Goal: Check status: Check status

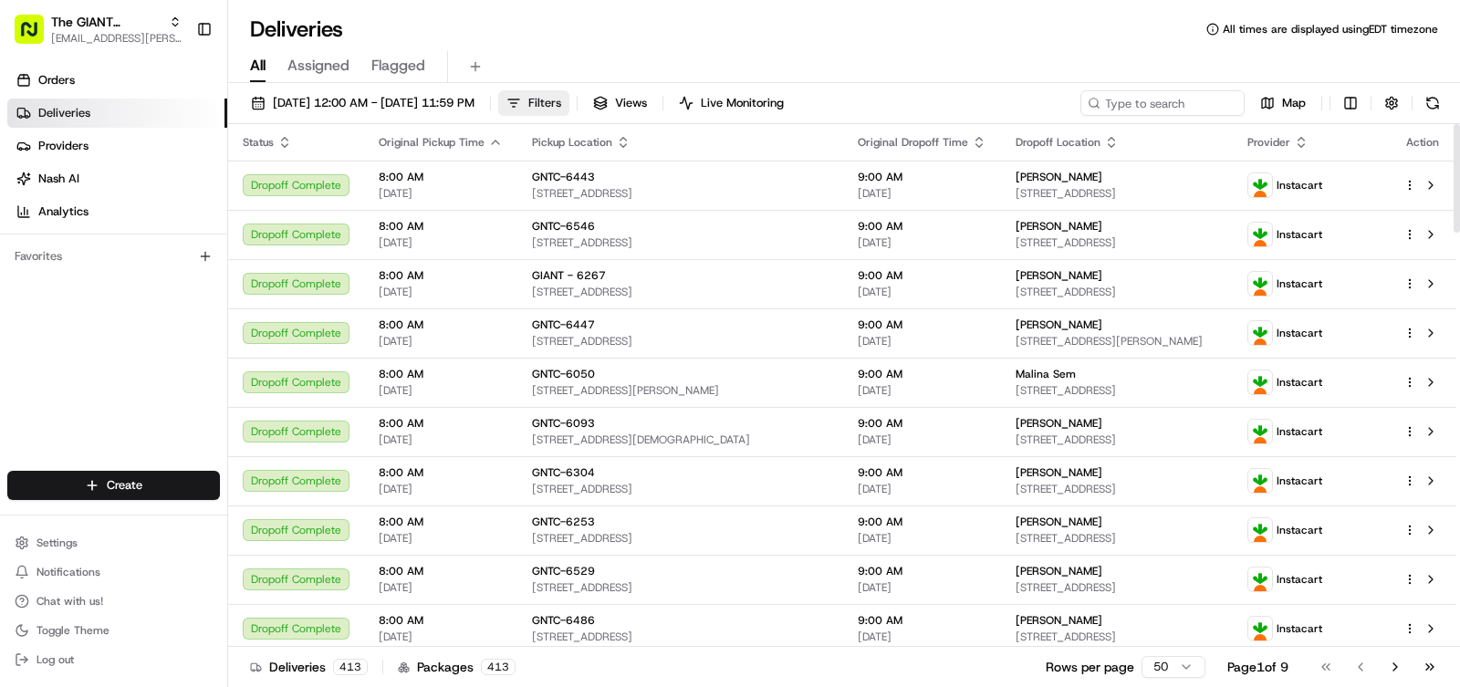
click at [561, 109] on span "Filters" at bounding box center [544, 103] width 33 height 16
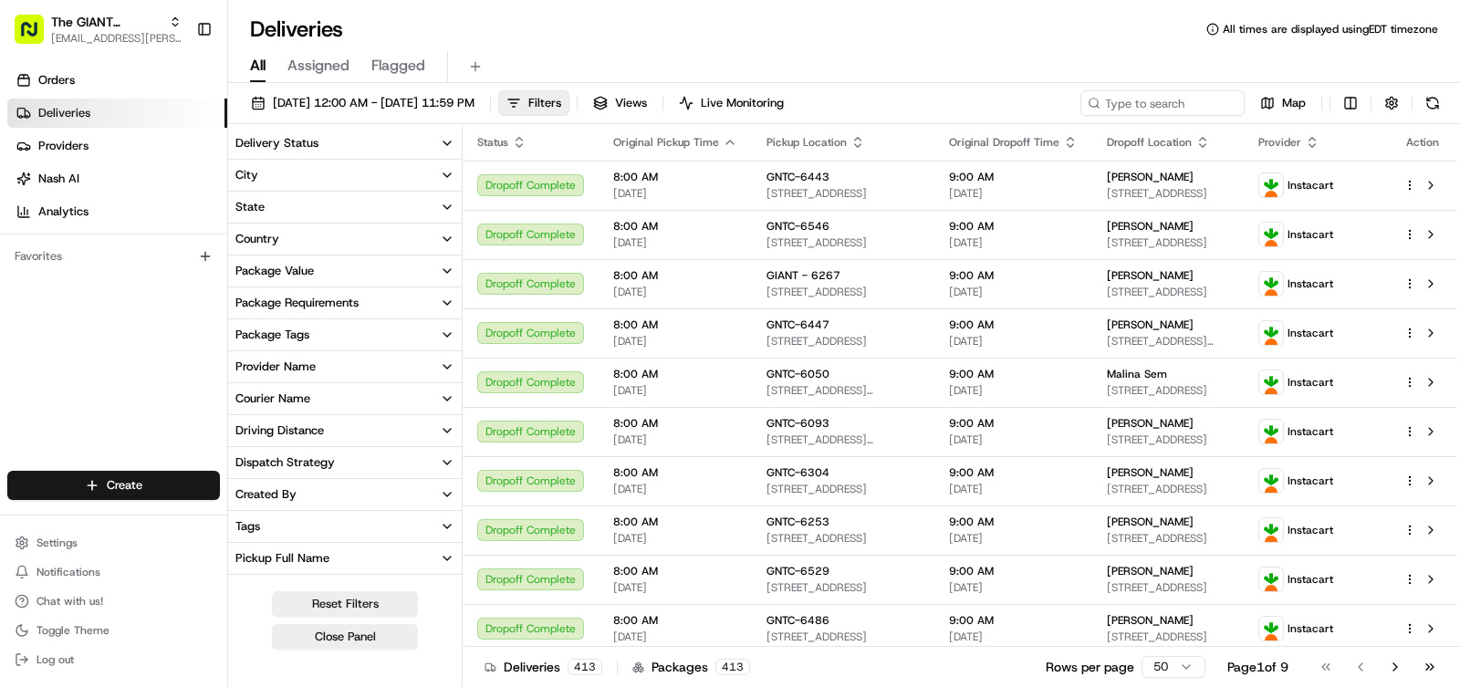
click at [343, 175] on button "City" at bounding box center [345, 175] width 234 height 31
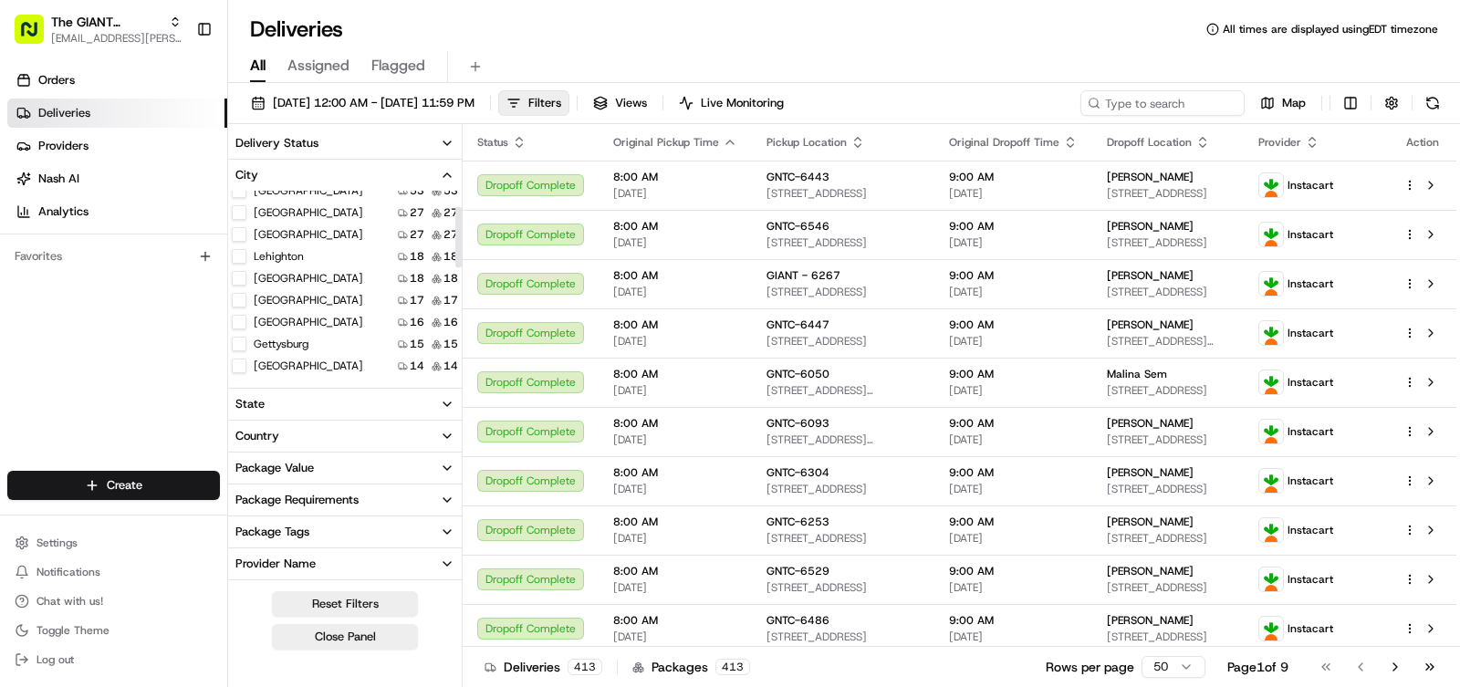
scroll to position [91, 0]
click at [237, 370] on button "Enola" at bounding box center [239, 367] width 15 height 15
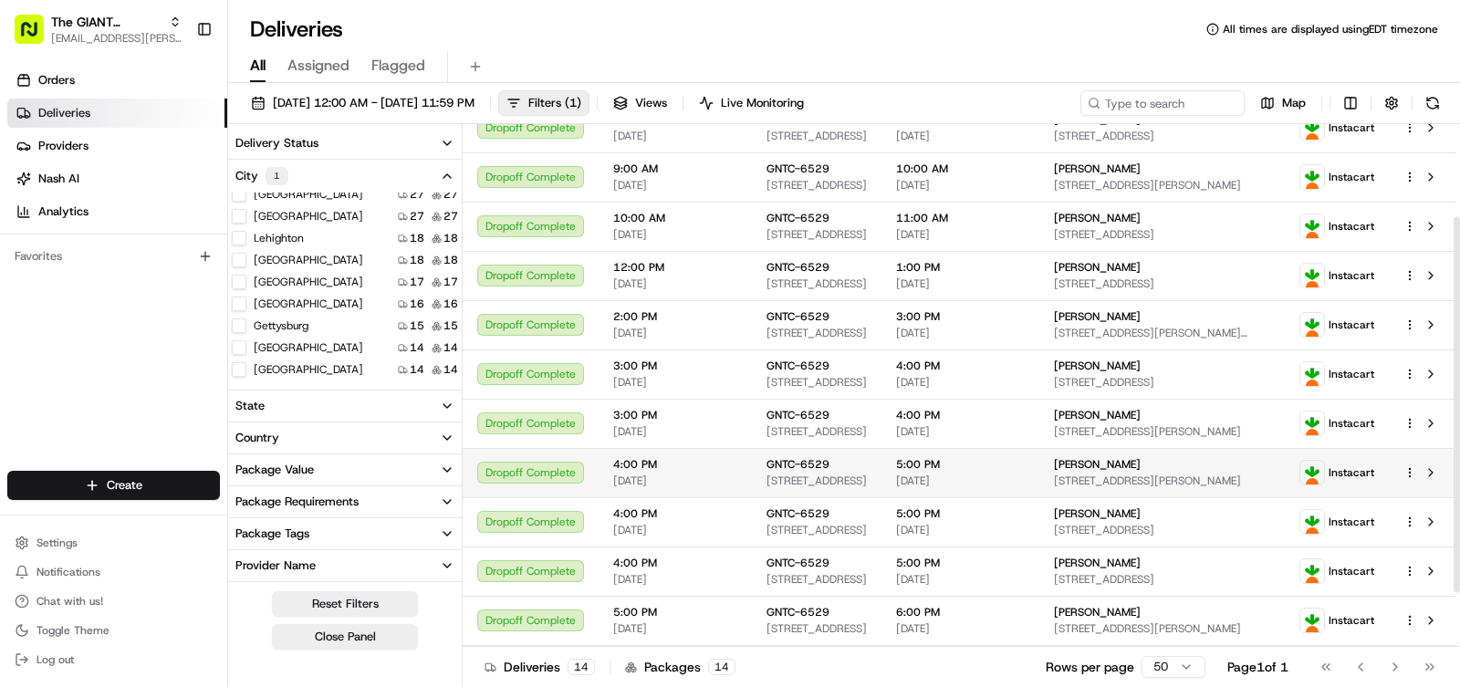
scroll to position [203, 0]
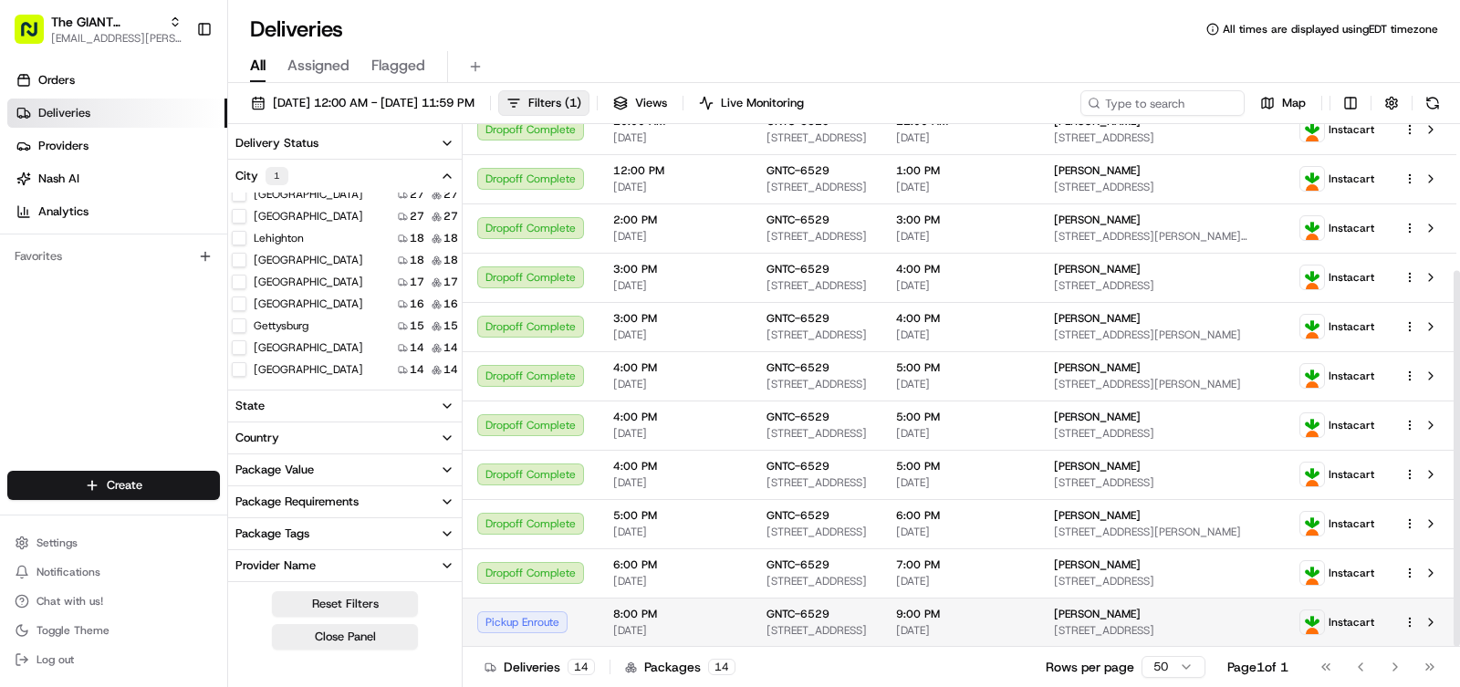
click at [535, 612] on div "Pickup Enroute" at bounding box center [530, 622] width 107 height 22
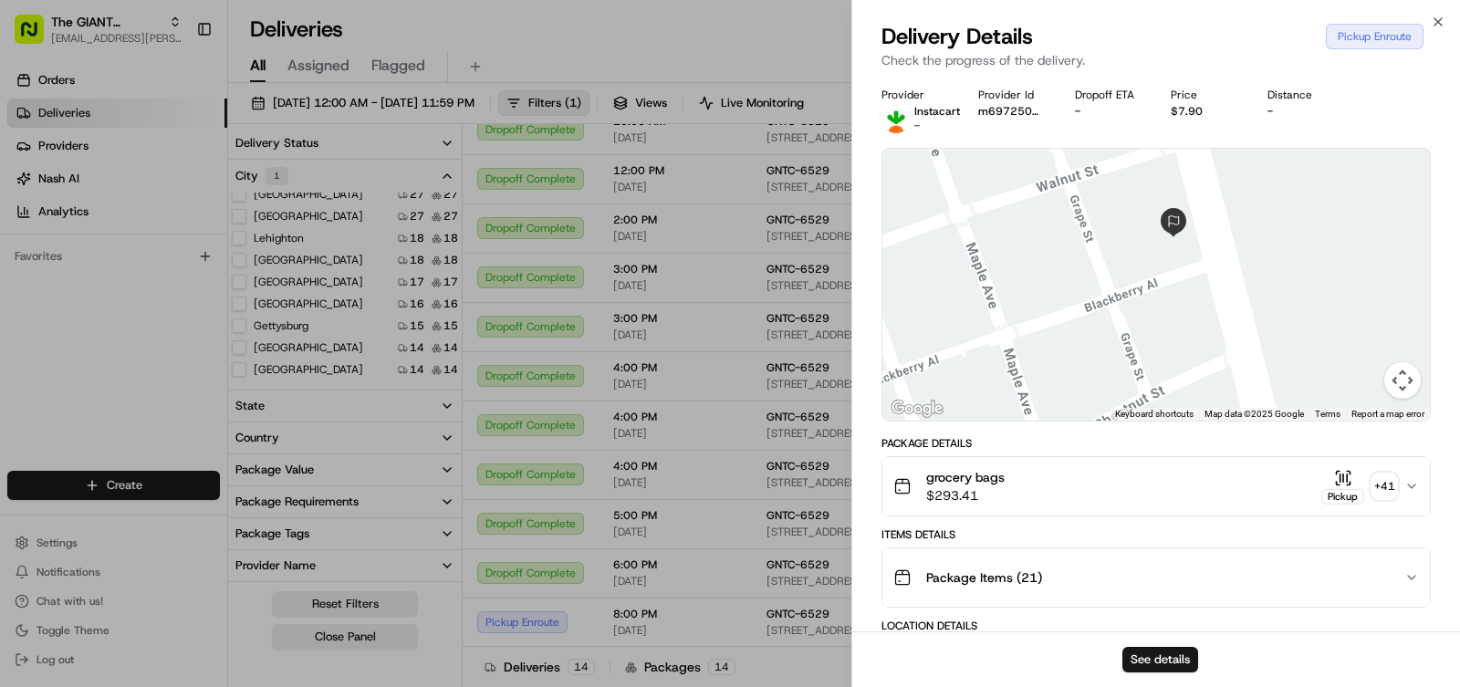
drag, startPoint x: 1331, startPoint y: 263, endPoint x: 1109, endPoint y: 309, distance: 227.4
click at [1109, 309] on div at bounding box center [1155, 285] width 547 height 272
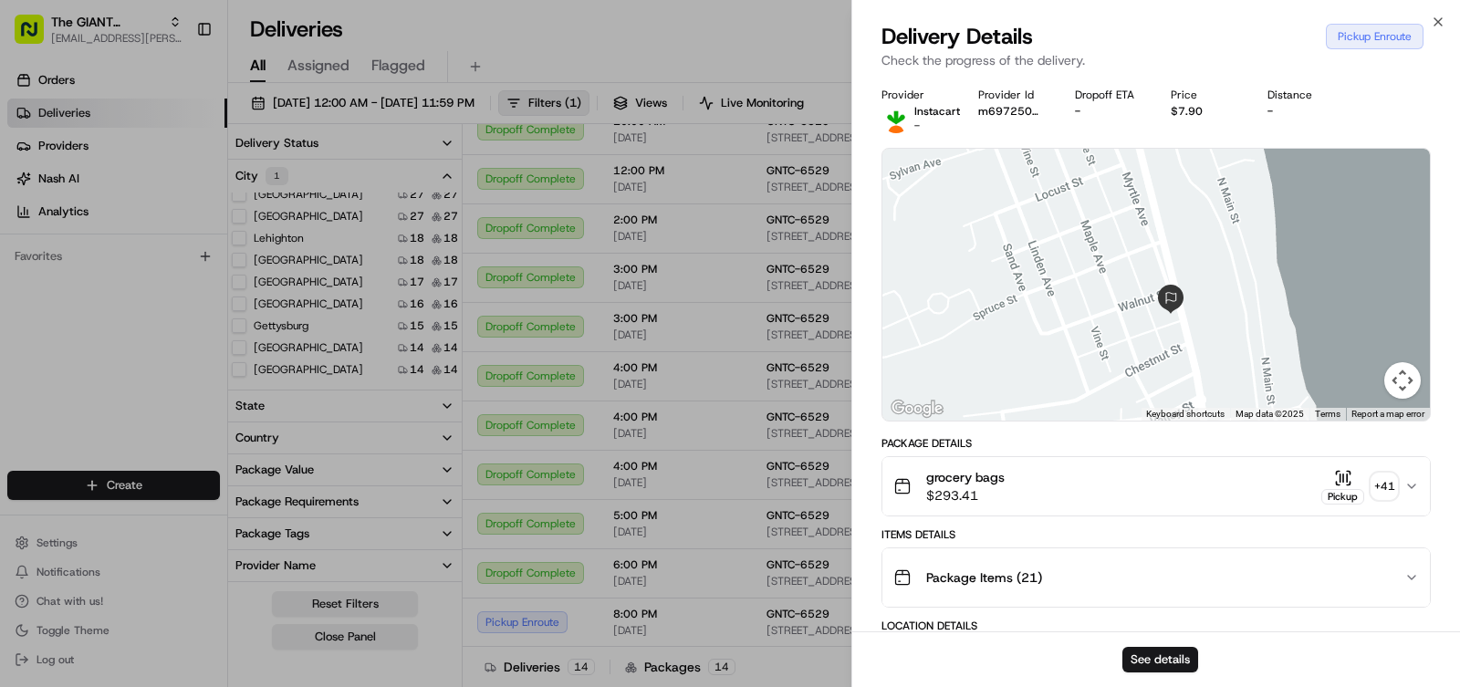
drag, startPoint x: 1196, startPoint y: 208, endPoint x: 1172, endPoint y: 278, distance: 74.4
click at [1172, 278] on div at bounding box center [1155, 285] width 547 height 272
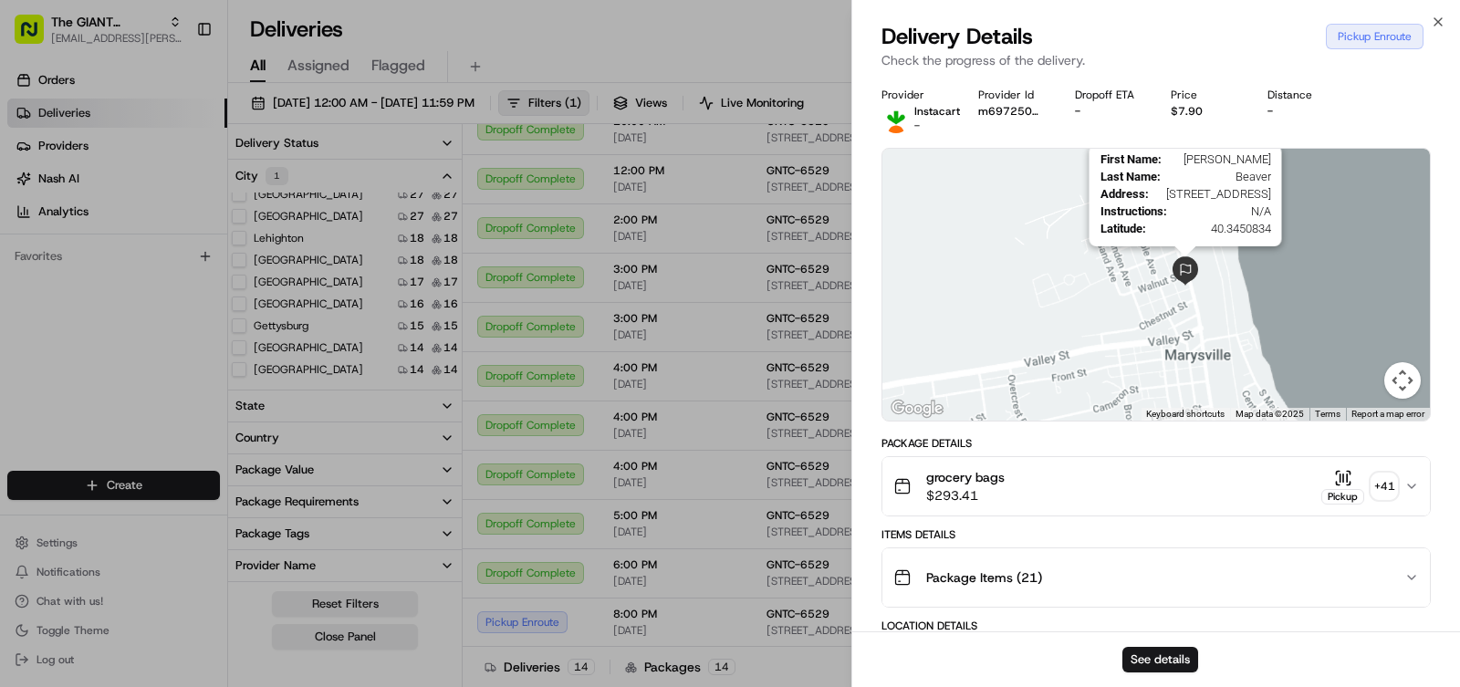
click at [1190, 267] on img at bounding box center [1185, 270] width 29 height 29
click at [1180, 280] on img at bounding box center [1185, 270] width 29 height 29
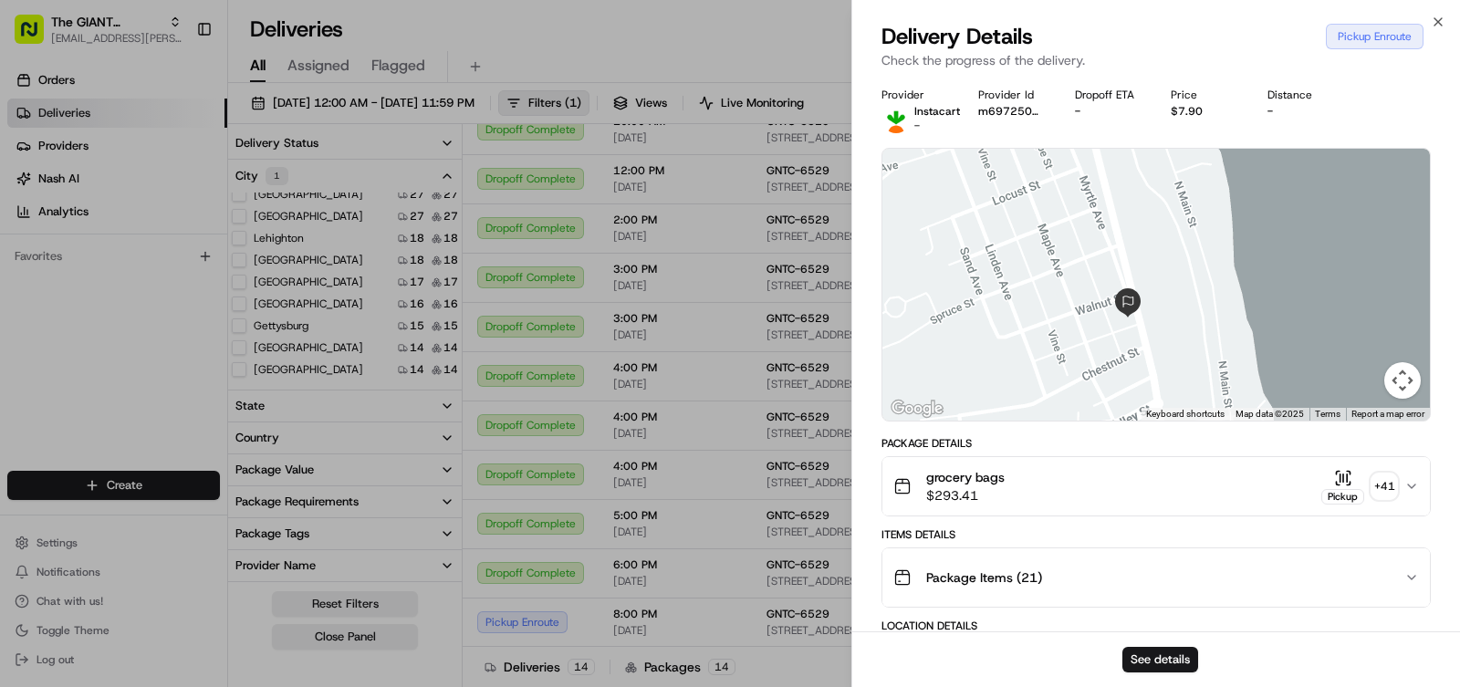
drag, startPoint x: 1149, startPoint y: 263, endPoint x: 1145, endPoint y: 376, distance: 113.2
click at [1145, 376] on div at bounding box center [1155, 285] width 547 height 272
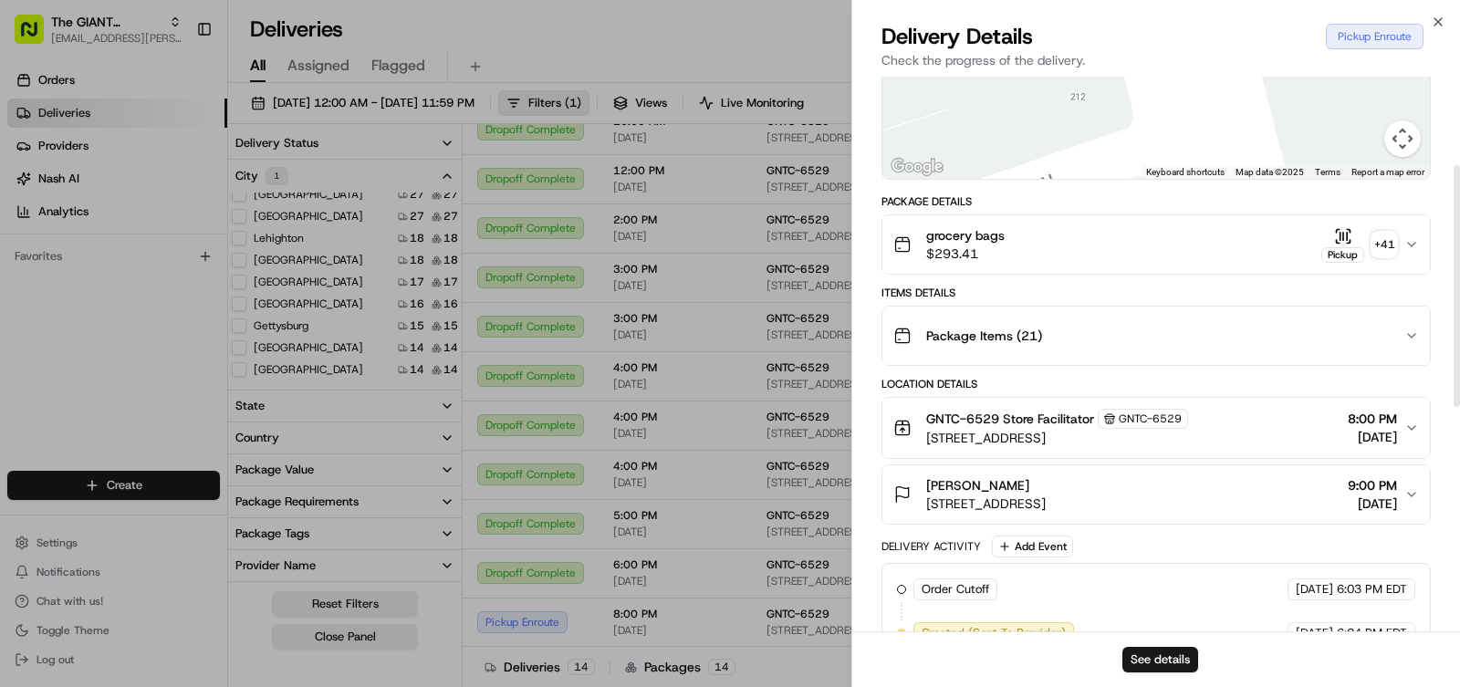
scroll to position [274, 0]
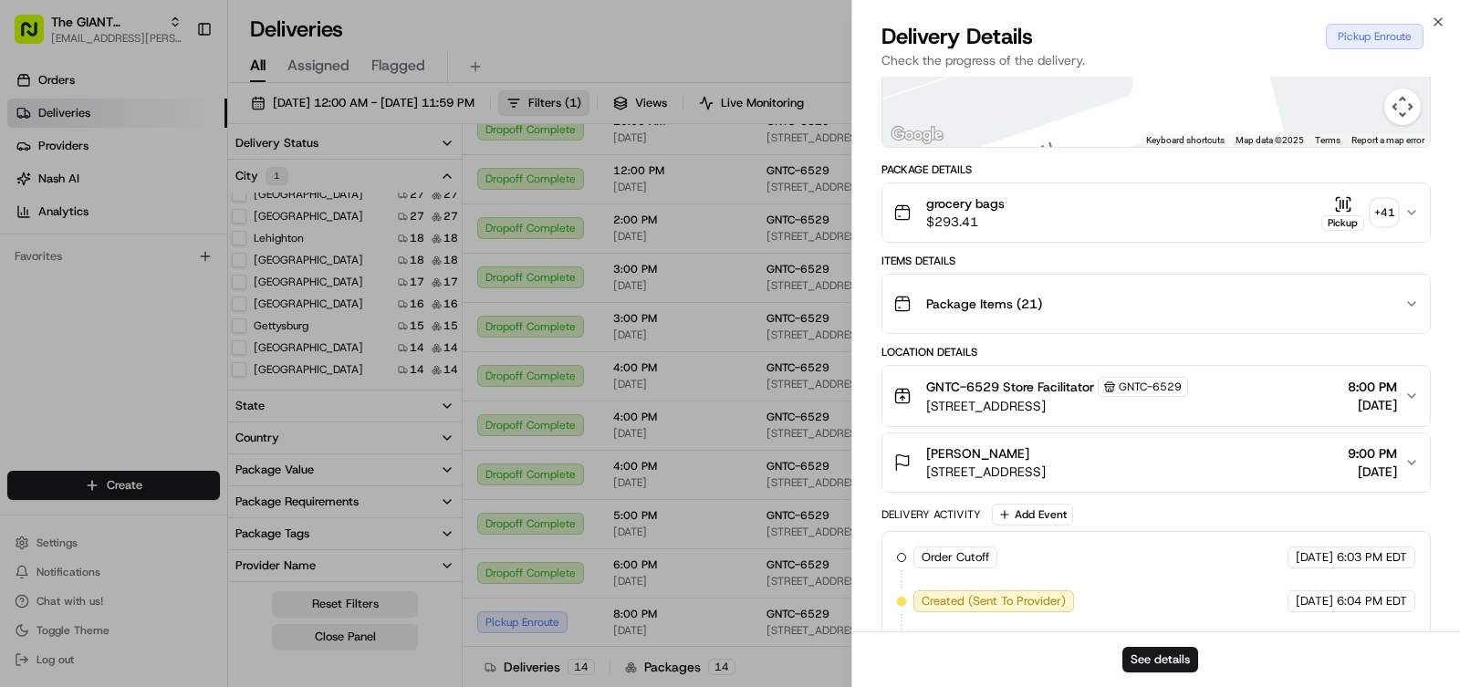
click at [1396, 399] on span "[DATE]" at bounding box center [1372, 405] width 49 height 18
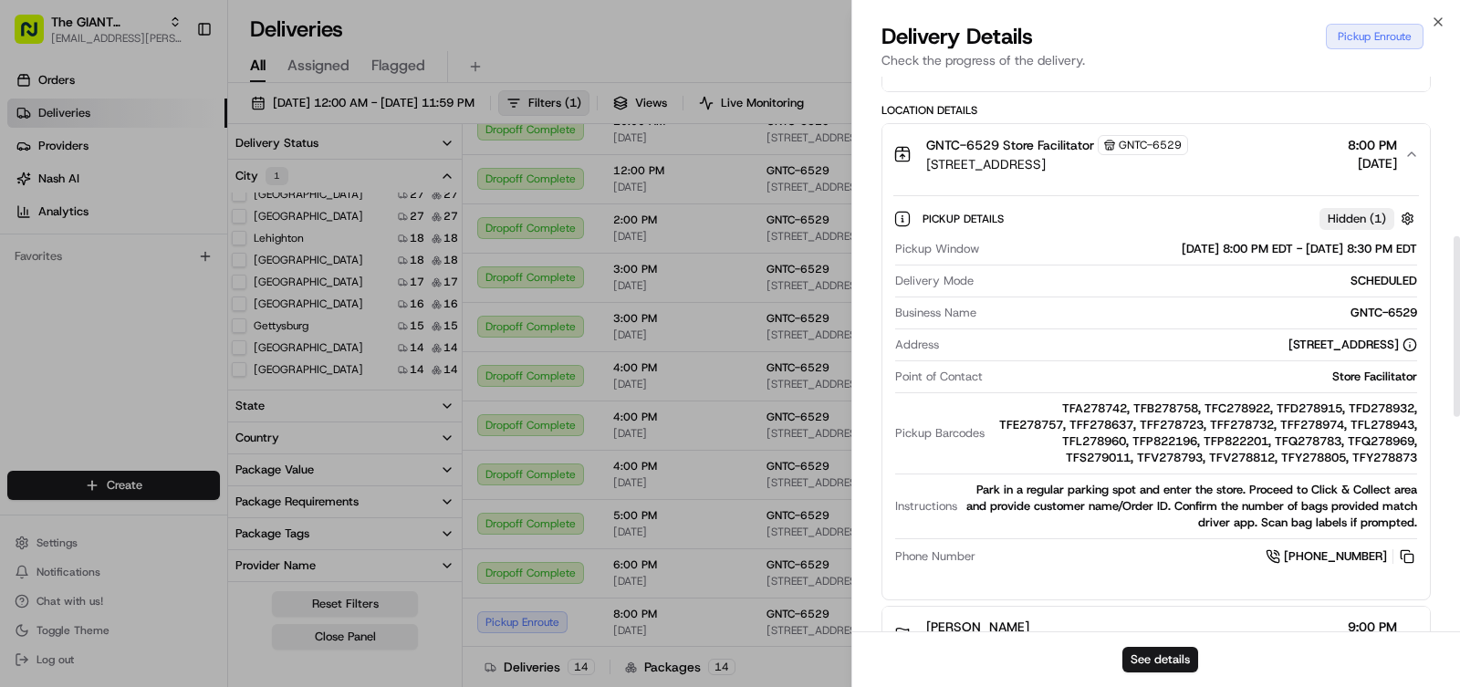
scroll to position [547, 0]
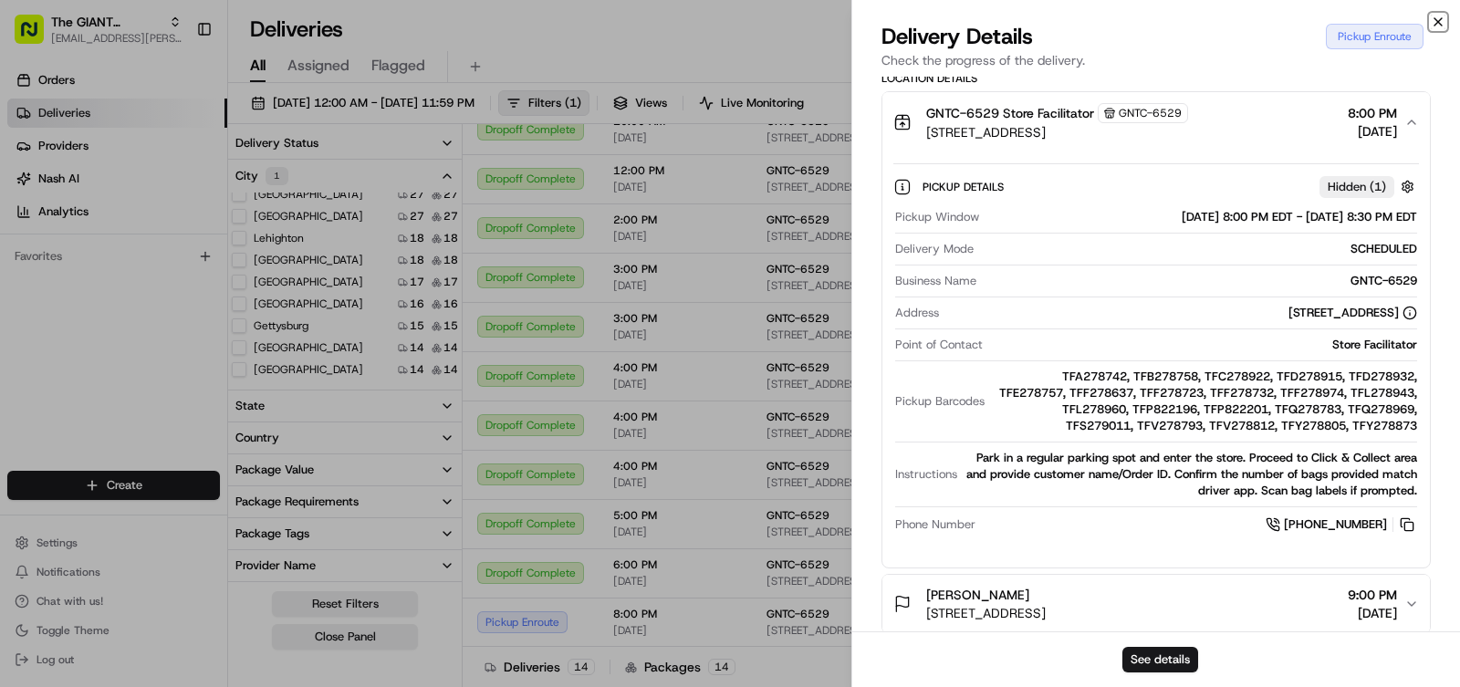
click at [1439, 26] on icon "button" at bounding box center [1438, 22] width 15 height 15
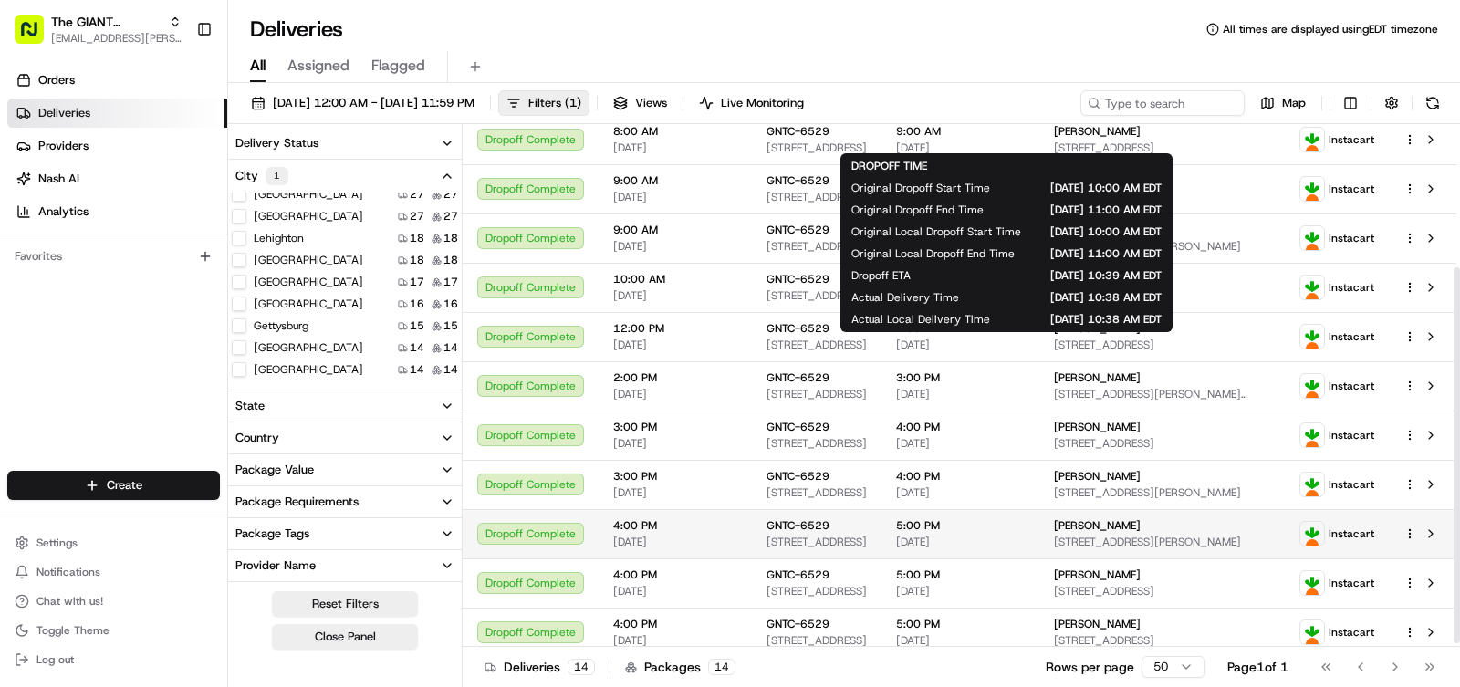
scroll to position [203, 0]
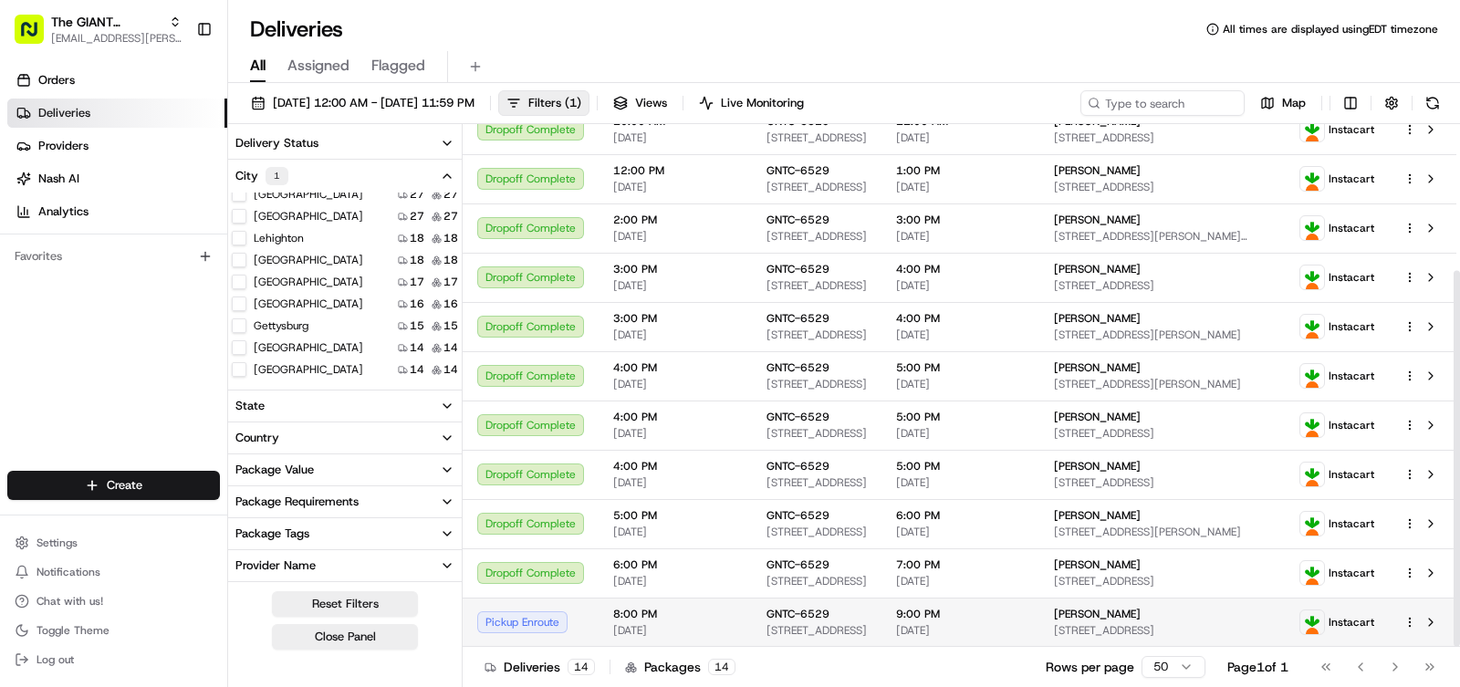
click at [532, 619] on div "Pickup Enroute" at bounding box center [530, 622] width 107 height 22
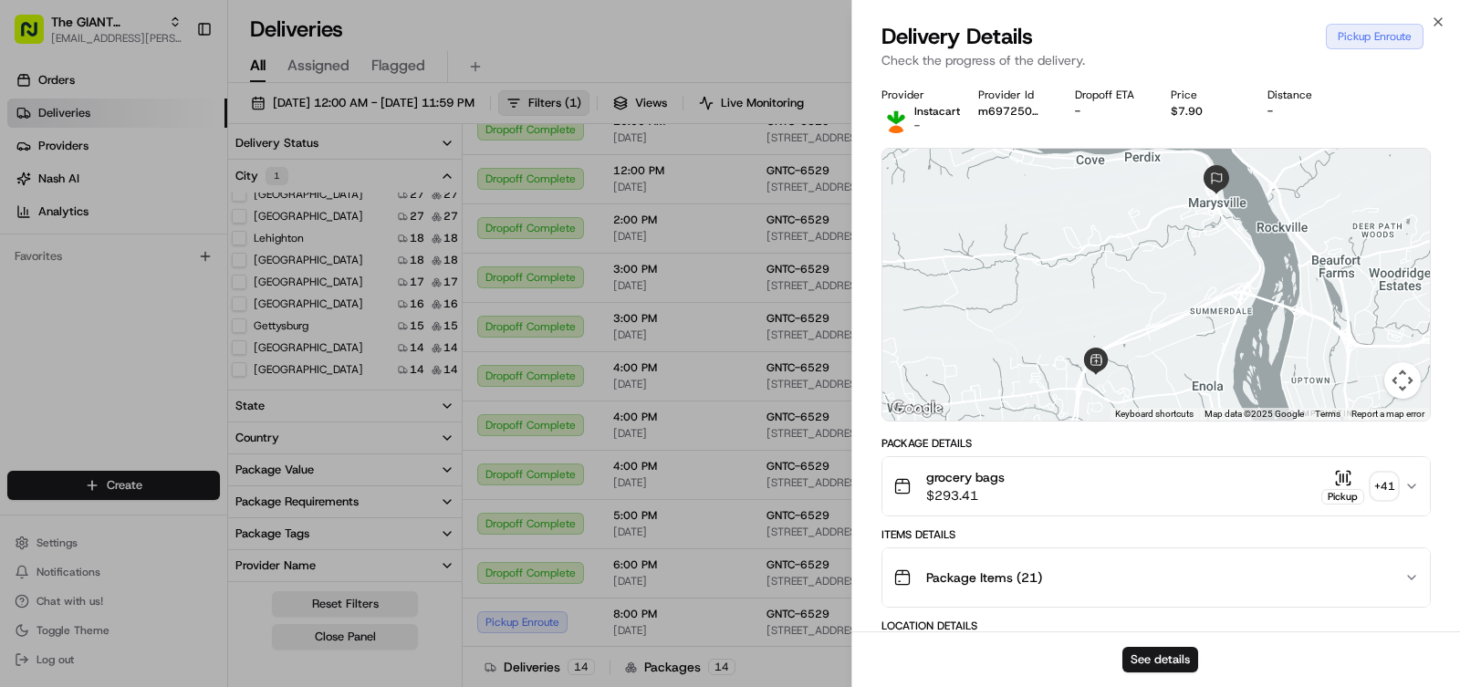
click at [1411, 490] on icon "button" at bounding box center [1411, 486] width 15 height 15
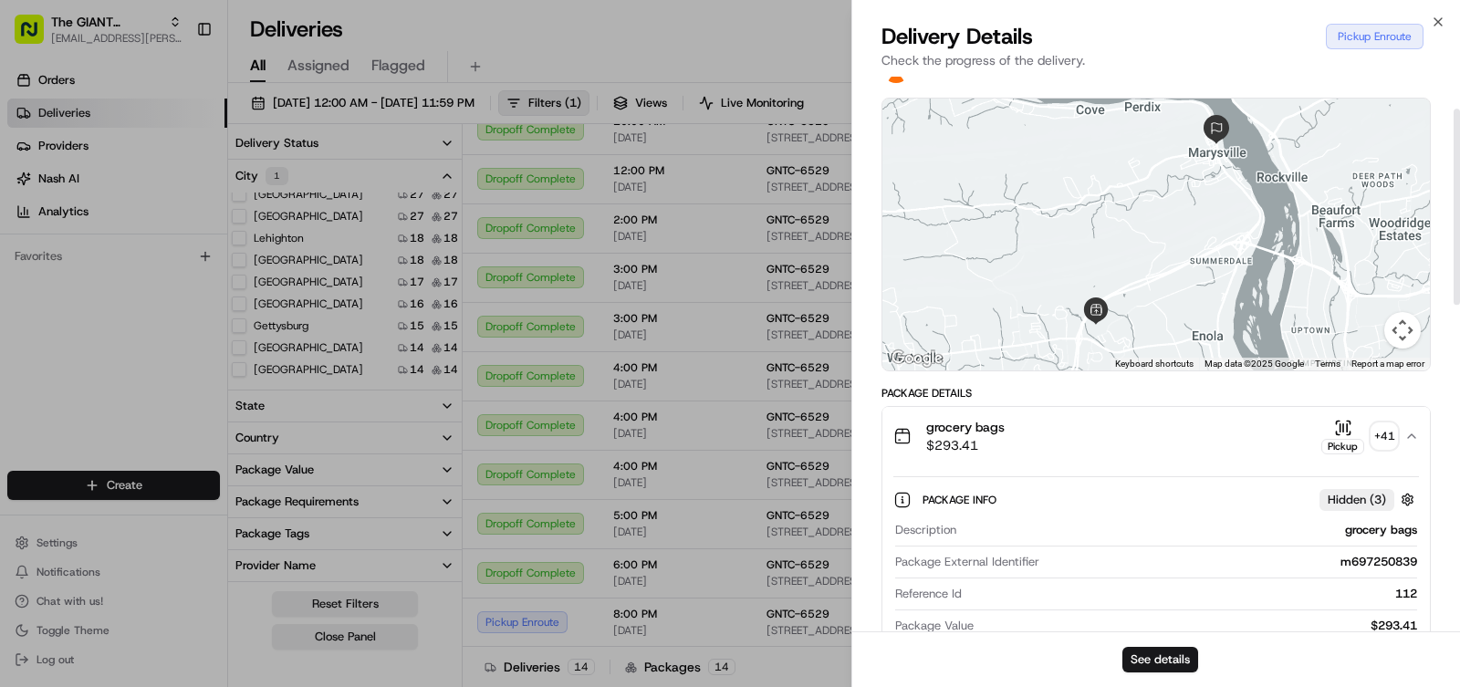
scroll to position [91, 0]
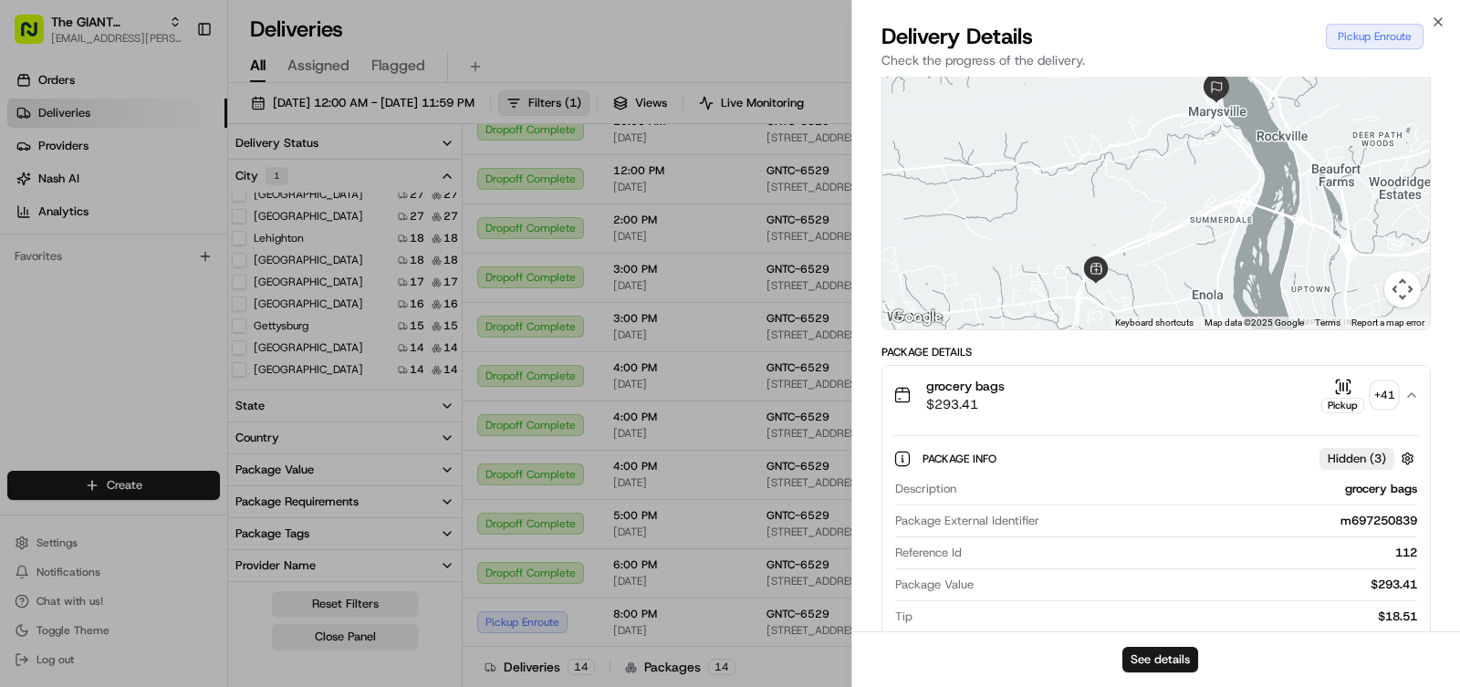
click at [1379, 391] on div "+ 41" at bounding box center [1384, 395] width 26 height 26
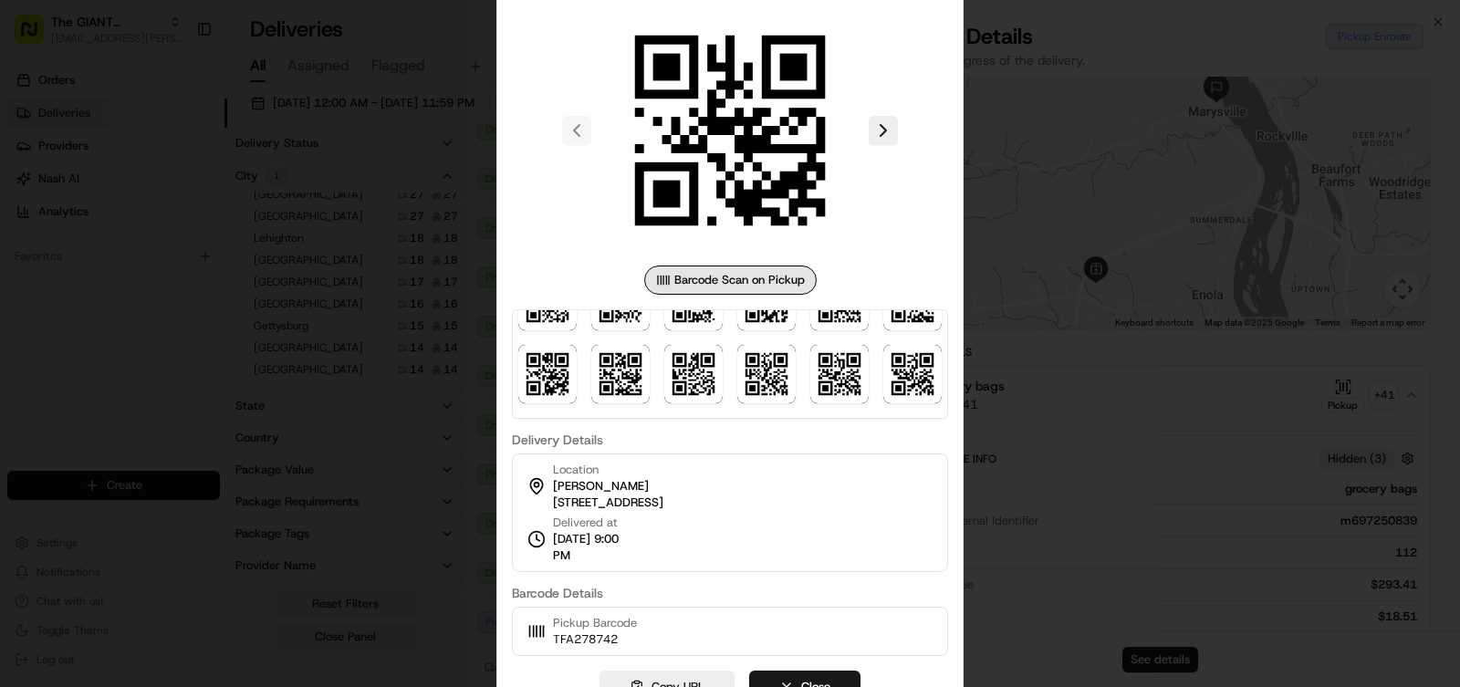
scroll to position [564, 0]
click at [1122, 436] on div at bounding box center [730, 343] width 1460 height 687
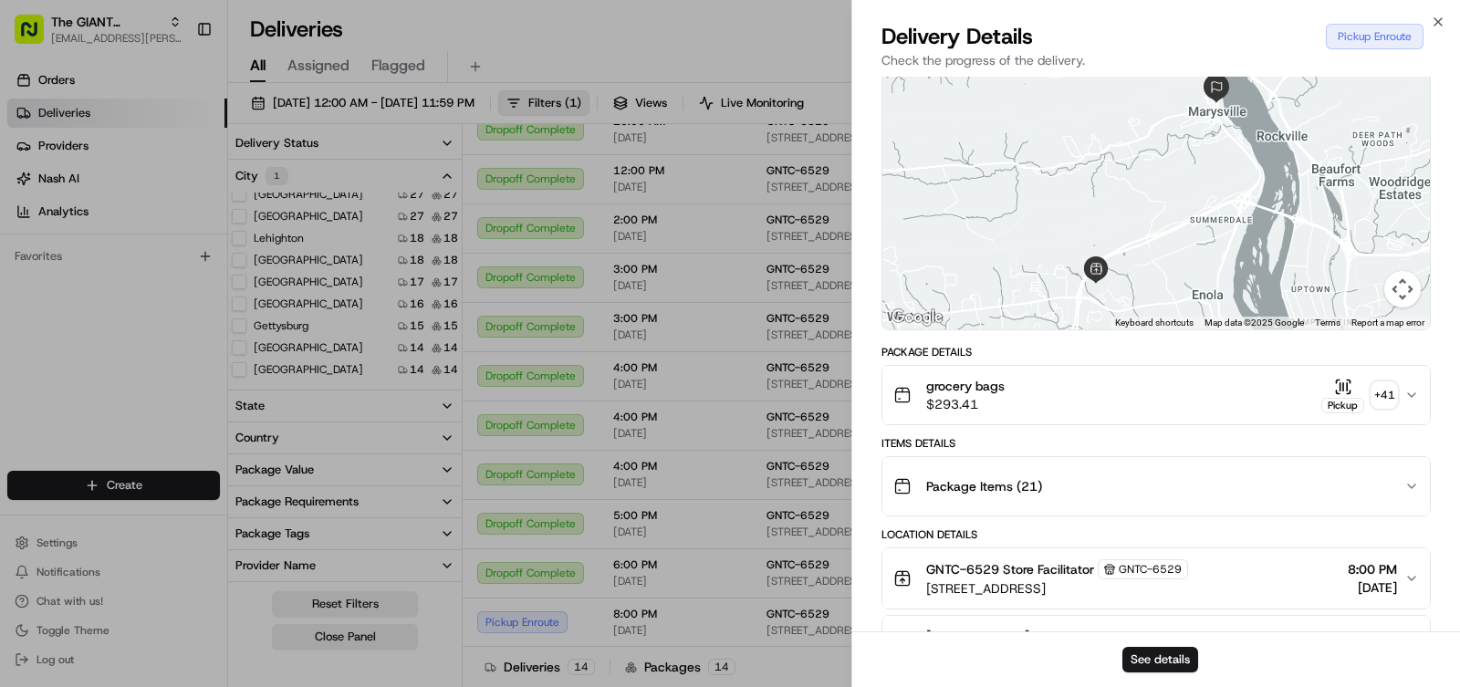
click at [1295, 410] on div "grocery bags $293.41 Pickup + 41" at bounding box center [1148, 395] width 511 height 36
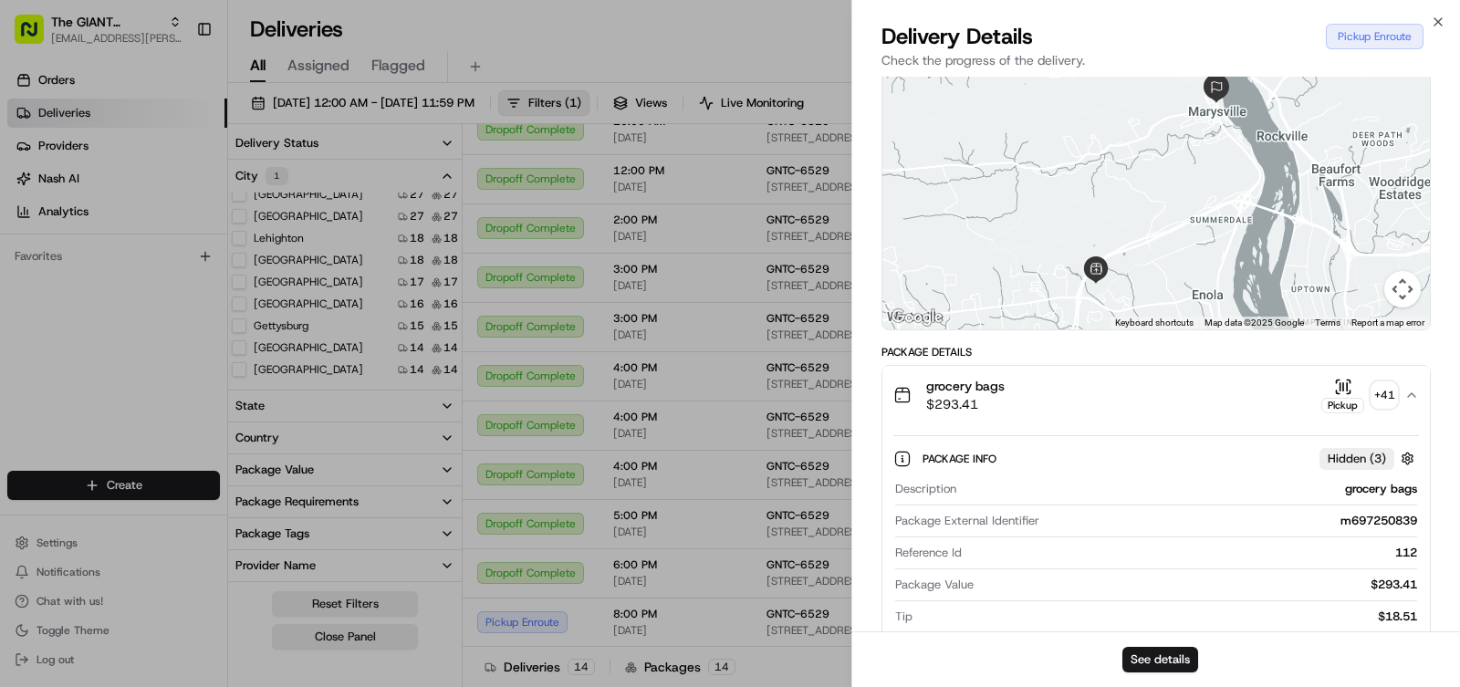
click at [1349, 455] on span "Hidden ( 3 )" at bounding box center [1357, 459] width 58 height 16
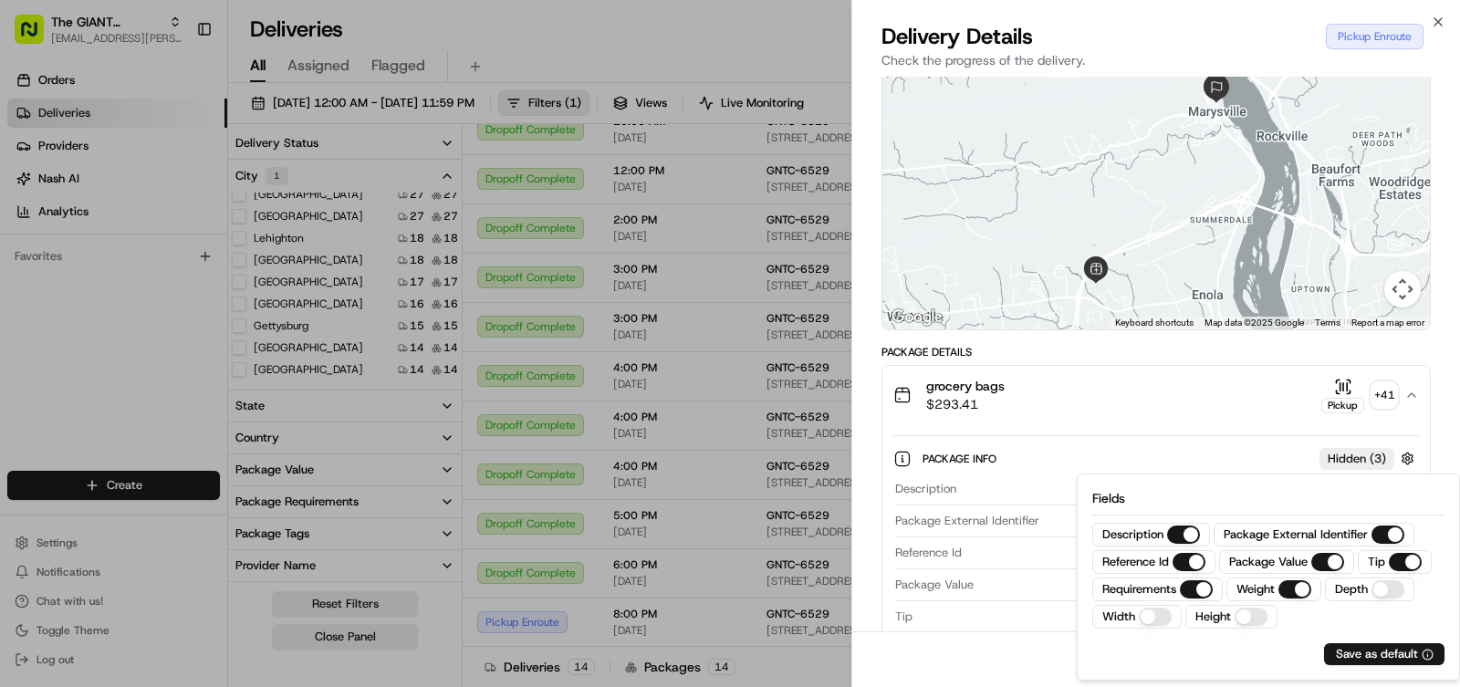
click at [1349, 455] on span "Hidden ( 3 )" at bounding box center [1357, 459] width 58 height 16
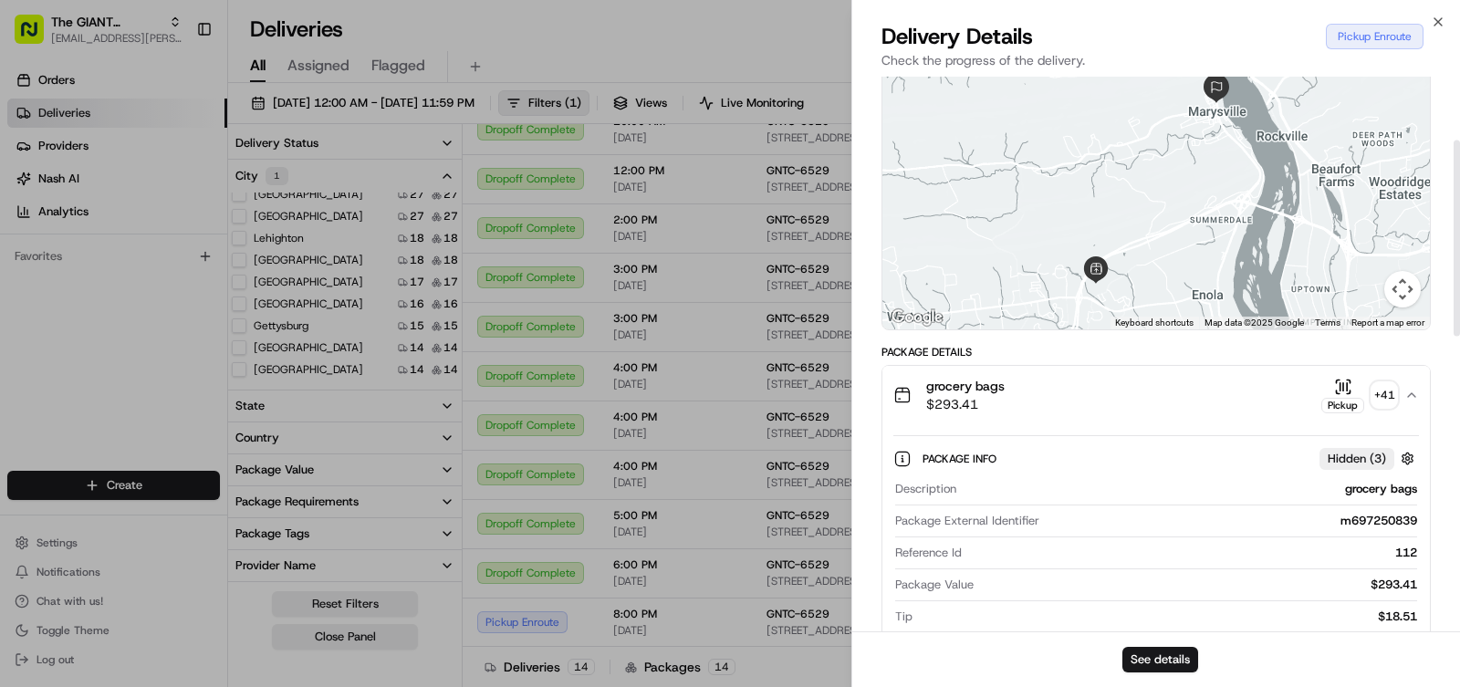
scroll to position [182, 0]
